Goal: Transaction & Acquisition: Purchase product/service

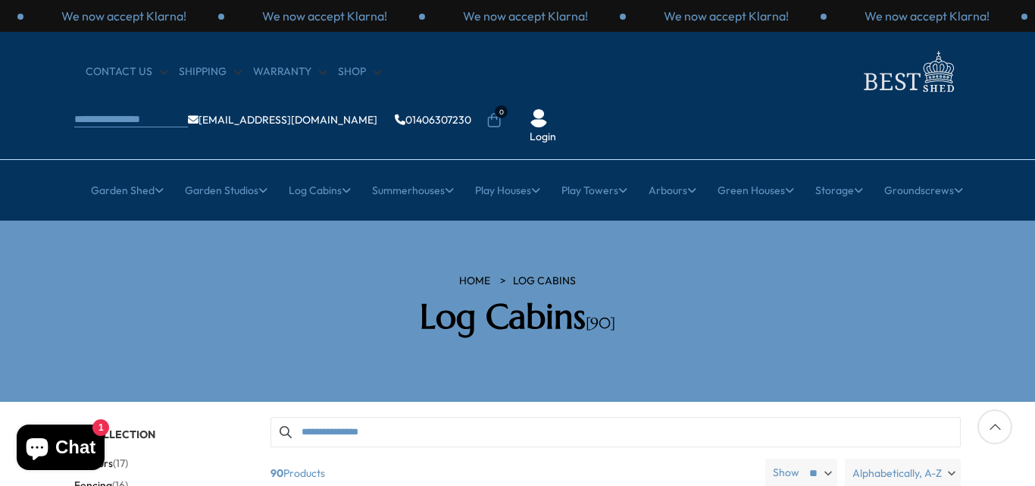
click at [0, 223] on section "HOME Log Cabins Log Cabins [90]" at bounding box center [517, 310] width 1035 height 181
click at [69, 274] on div "HOME Log Cabins Log Cabins [90]" at bounding box center [517, 311] width 909 height 75
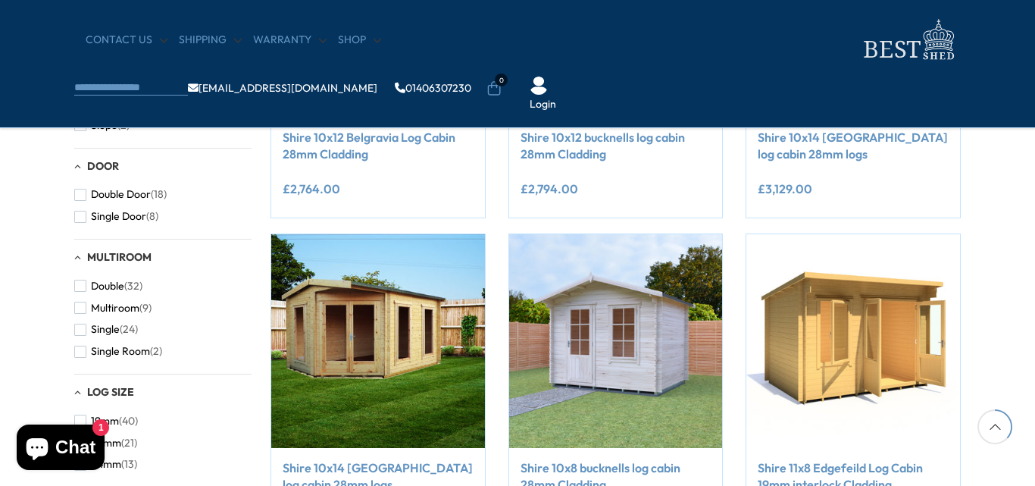
scroll to position [985, 0]
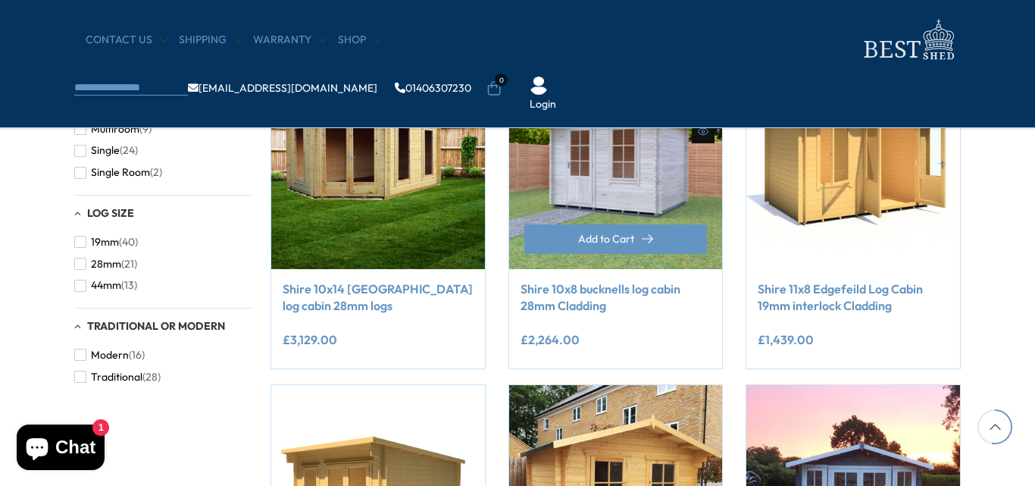
click at [504, 209] on div "Compare Now" at bounding box center [616, 212] width 238 height 314
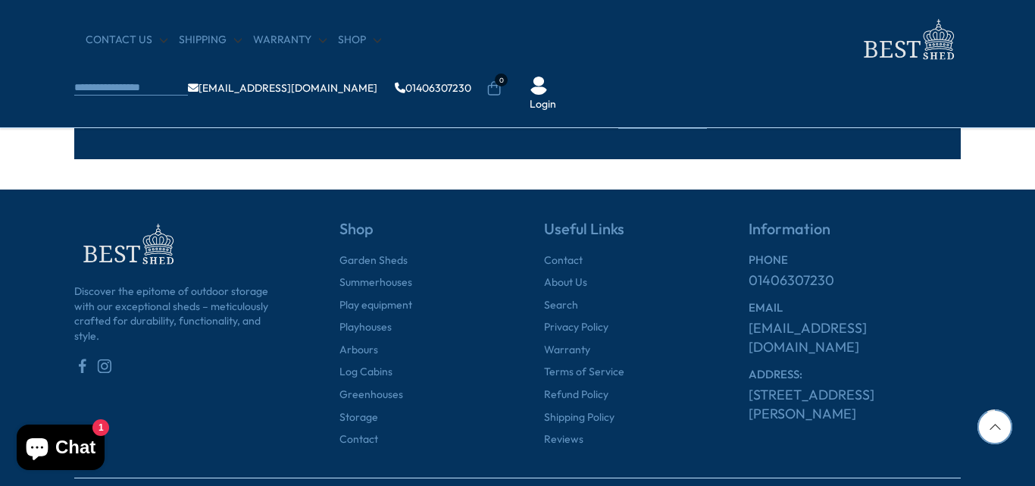
scroll to position [1818, 0]
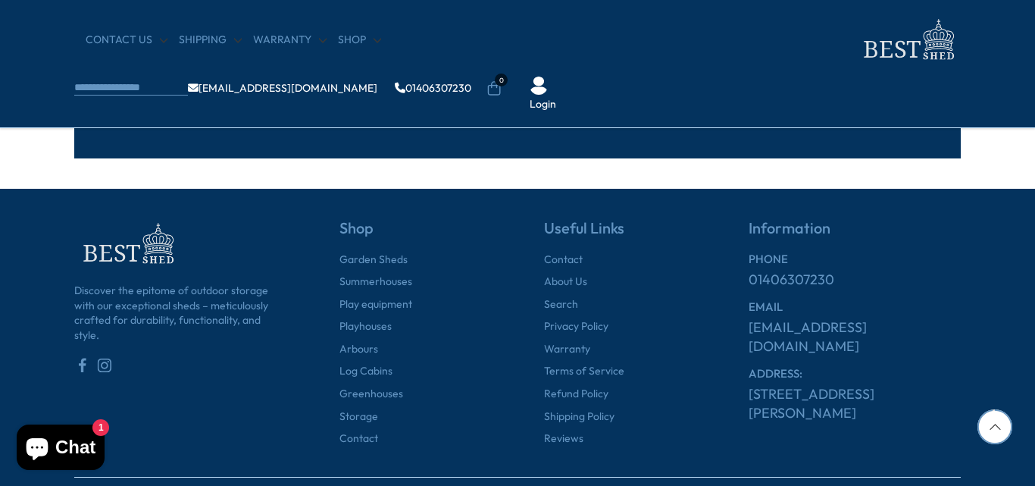
click at [765, 277] on link "01406307230" at bounding box center [792, 279] width 86 height 19
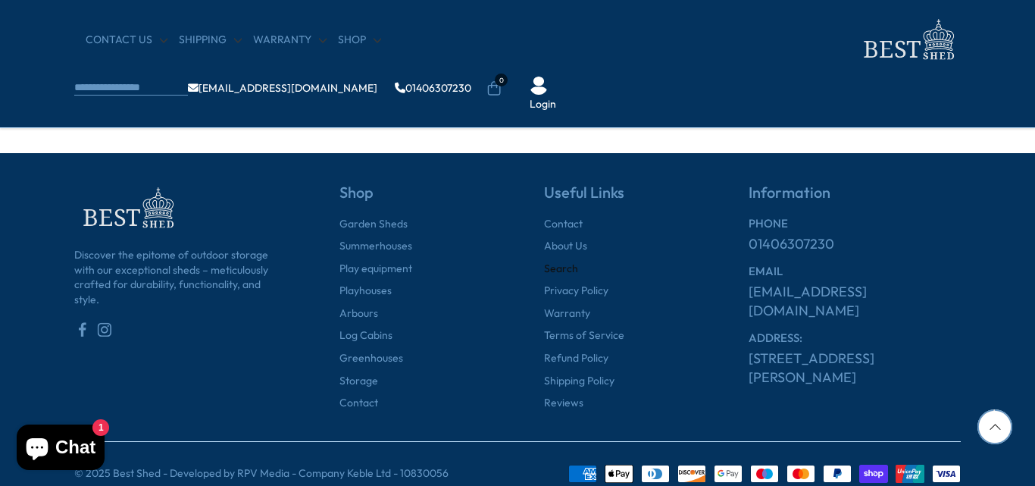
scroll to position [1874, 0]
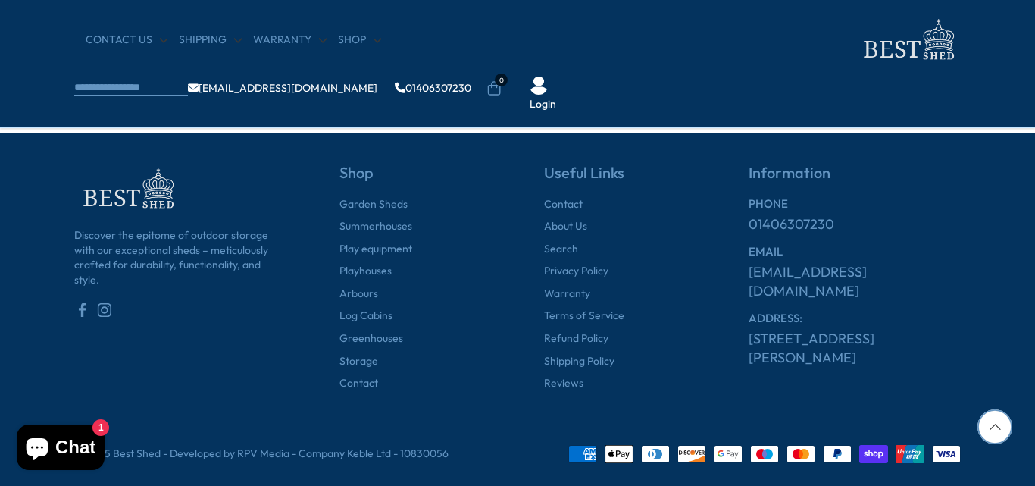
click at [274, 311] on div "Discover the epitome of outdoor storage with our exceptional sheds – meticulous…" at bounding box center [180, 277] width 212 height 227
click at [321, 381] on div "Shop [GEOGRAPHIC_DATA] Summerhouses Play equipment Playhouses Arbours Log Cabin…" at bounding box center [388, 277] width 205 height 227
click at [431, 451] on p "© 2025 Best Shed - Developed by RPV Media - Company Keble Ltd - 10830056" at bounding box center [261, 453] width 374 height 15
copy p "10830056"
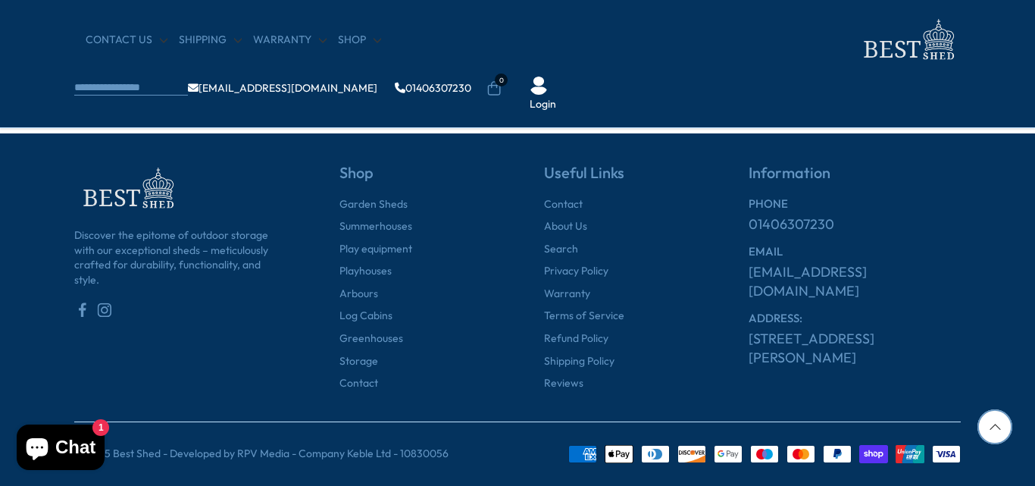
click at [204, 363] on div "Discover the epitome of outdoor storage with our exceptional sheds – meticulous…" at bounding box center [180, 277] width 212 height 227
click at [245, 335] on div "Discover the epitome of outdoor storage with our exceptional sheds – meticulous…" at bounding box center [180, 277] width 212 height 227
